Goal: Task Accomplishment & Management: Use online tool/utility

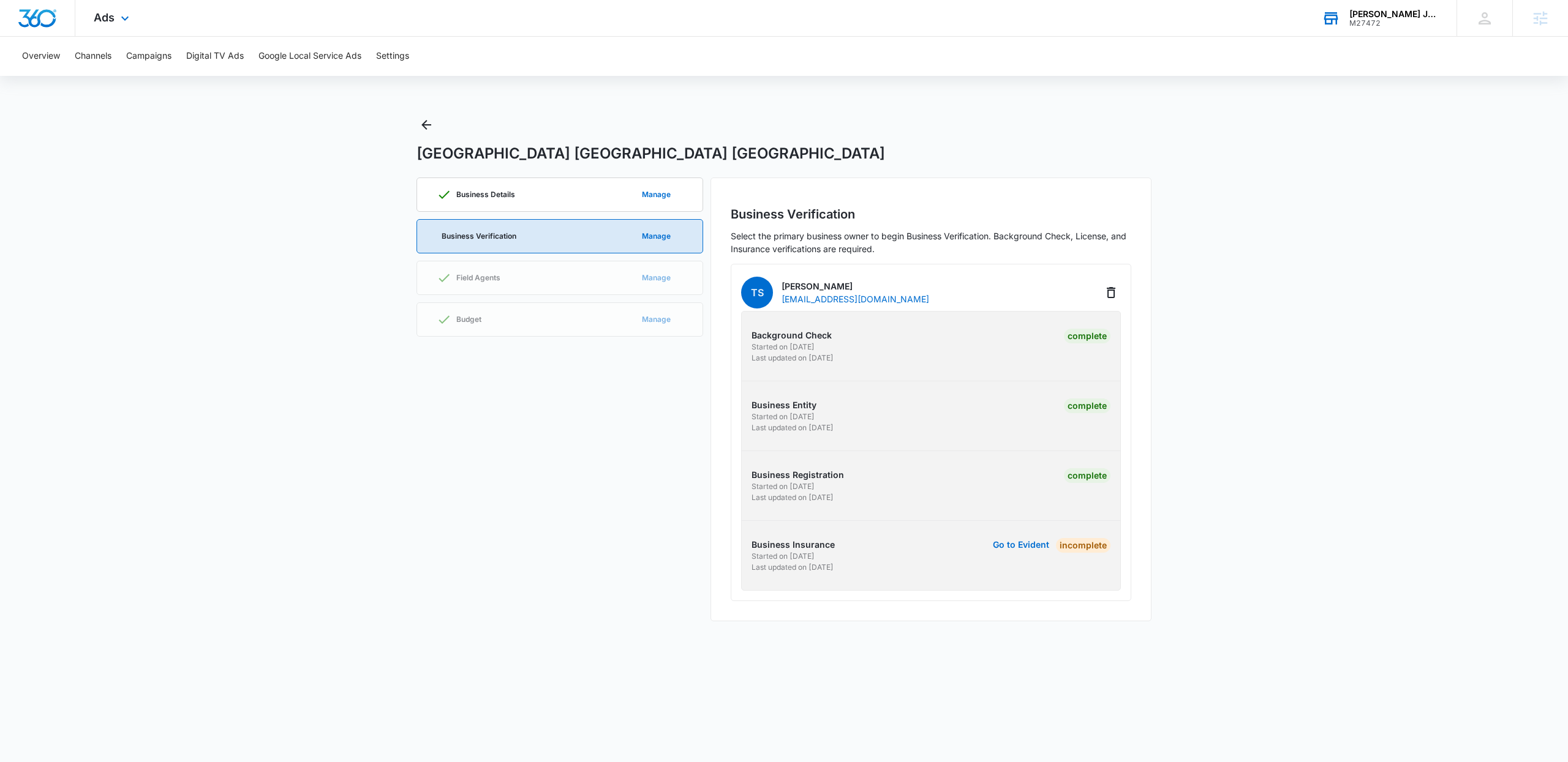
click at [1382, 15] on div "[PERSON_NAME] Janitorial" at bounding box center [1393, 14] width 89 height 10
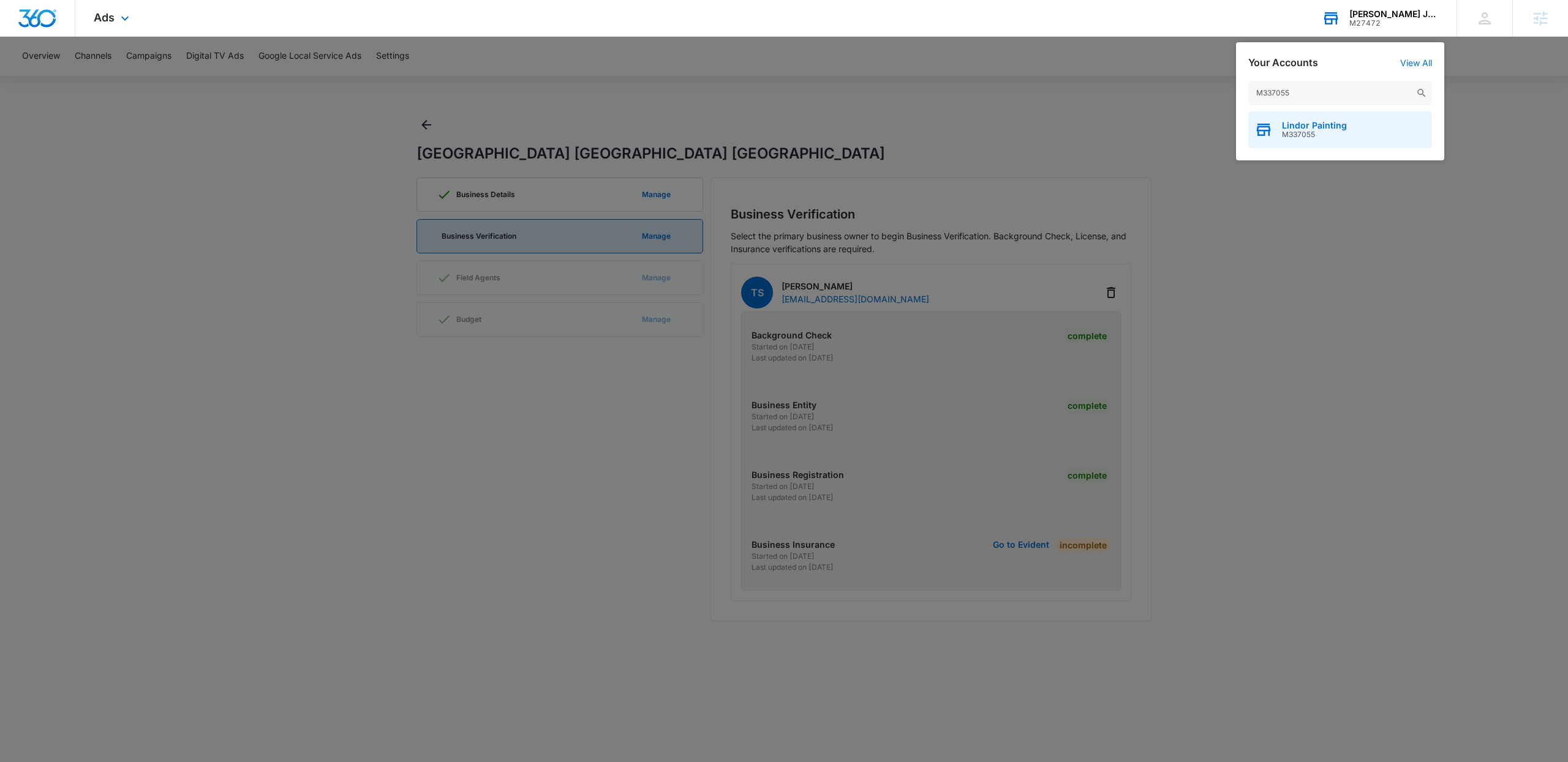
type input "M337055"
click at [1317, 125] on span "Lindor Painting" at bounding box center [1314, 126] width 65 height 10
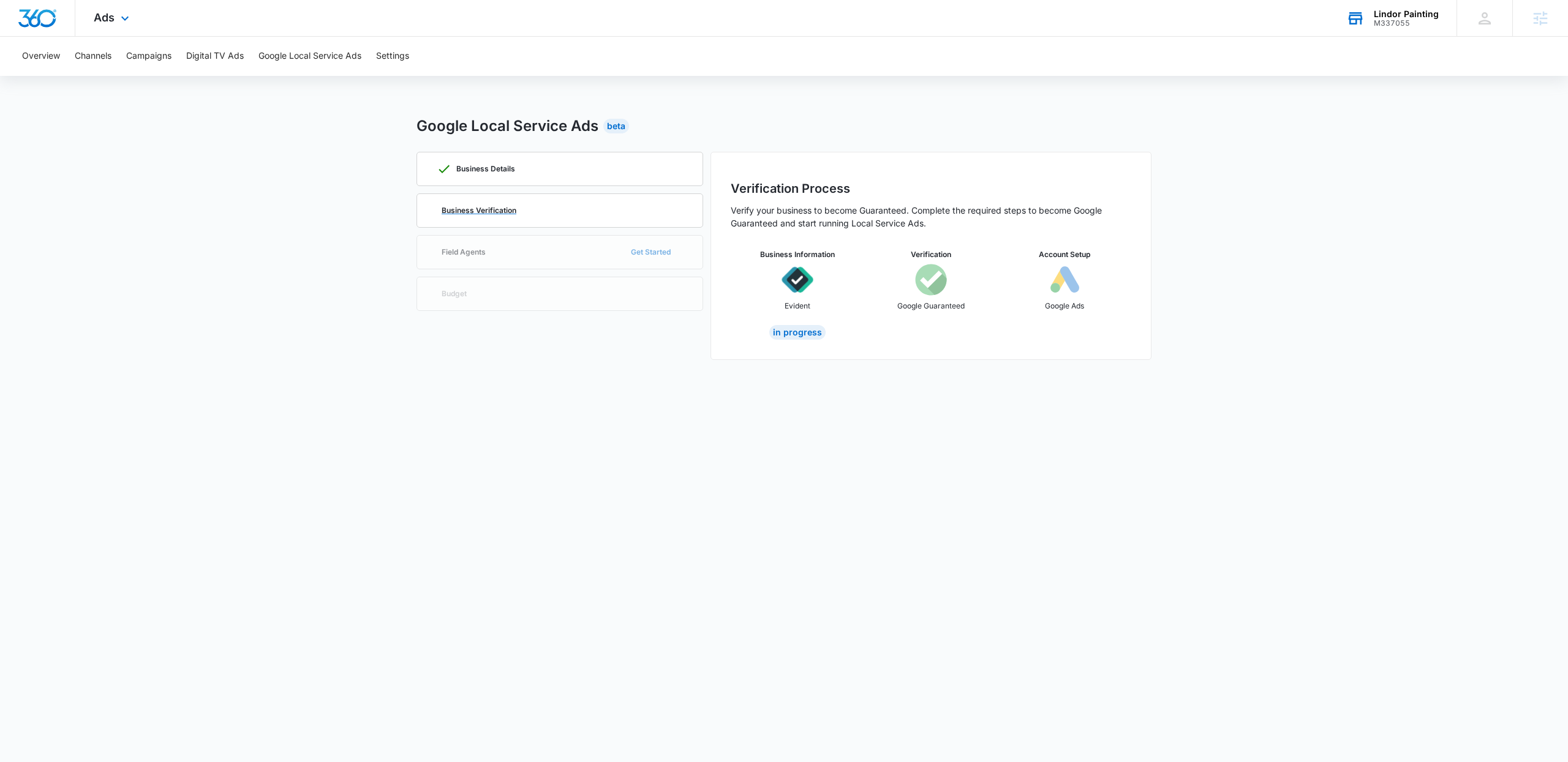
click at [480, 206] on div "Business Verification" at bounding box center [559, 210] width 246 height 33
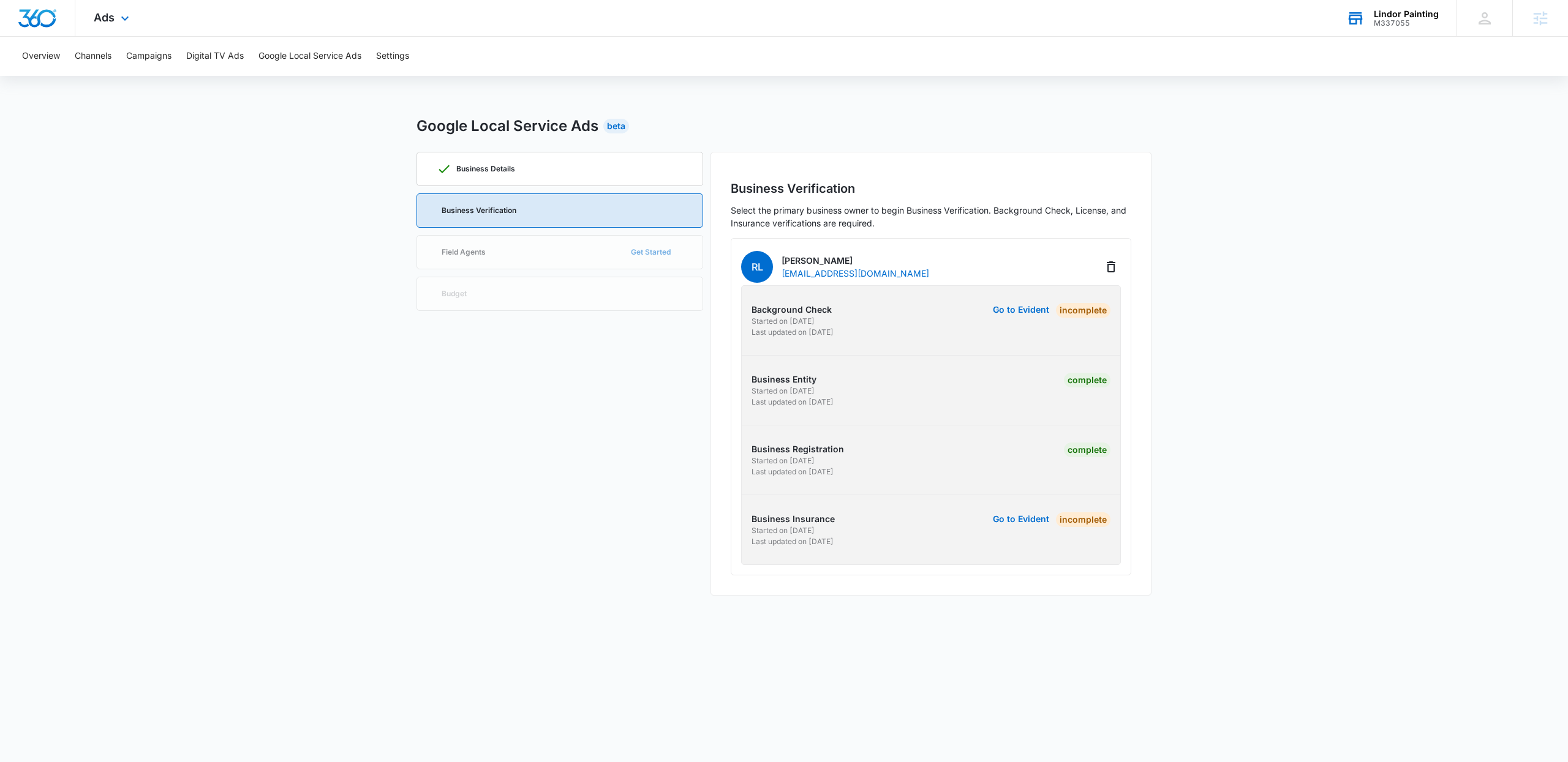
click at [1285, 486] on main "Google Local Service Ads Beta Business Details Business Verification Field Agen…" at bounding box center [784, 363] width 1568 height 495
